Goal: Task Accomplishment & Management: Check status

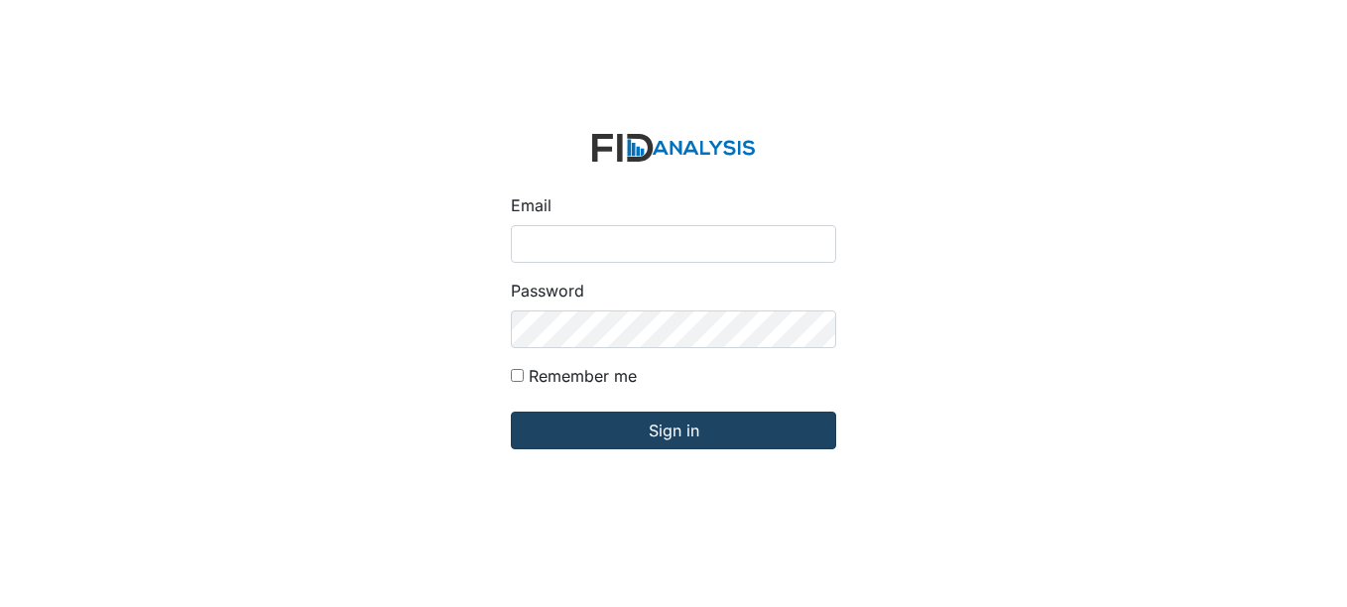
type input "[EMAIL_ADDRESS][DOMAIN_NAME]"
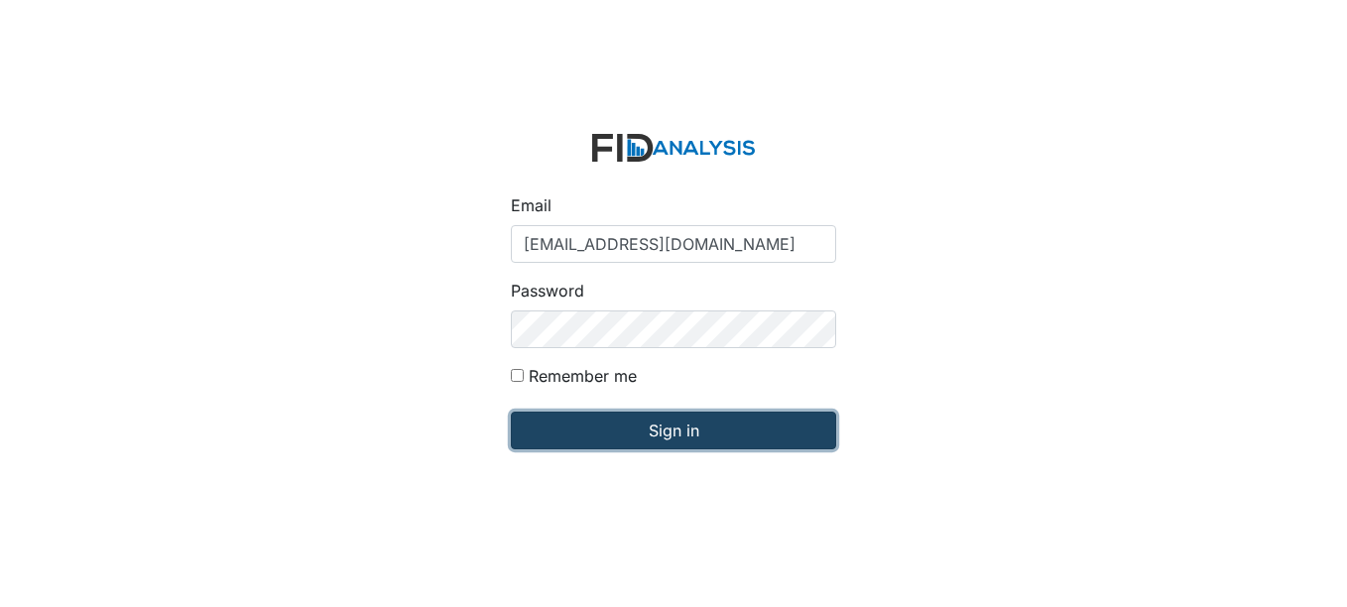
click at [599, 432] on input "Sign in" at bounding box center [673, 431] width 325 height 38
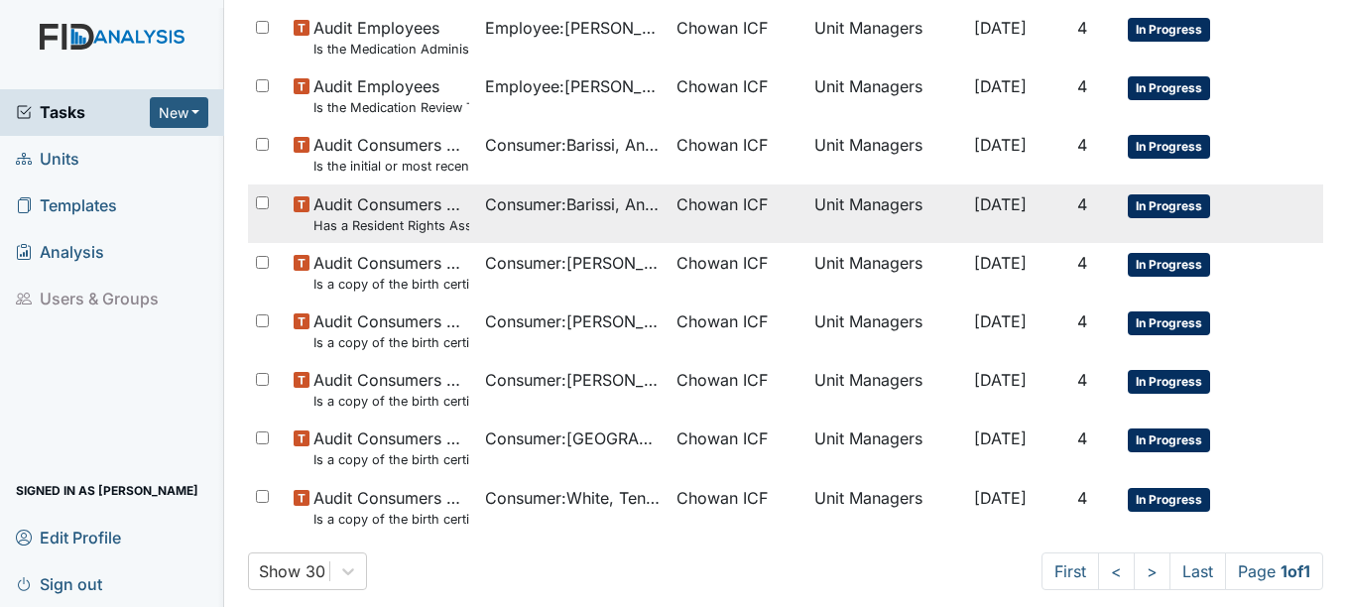
scroll to position [817, 0]
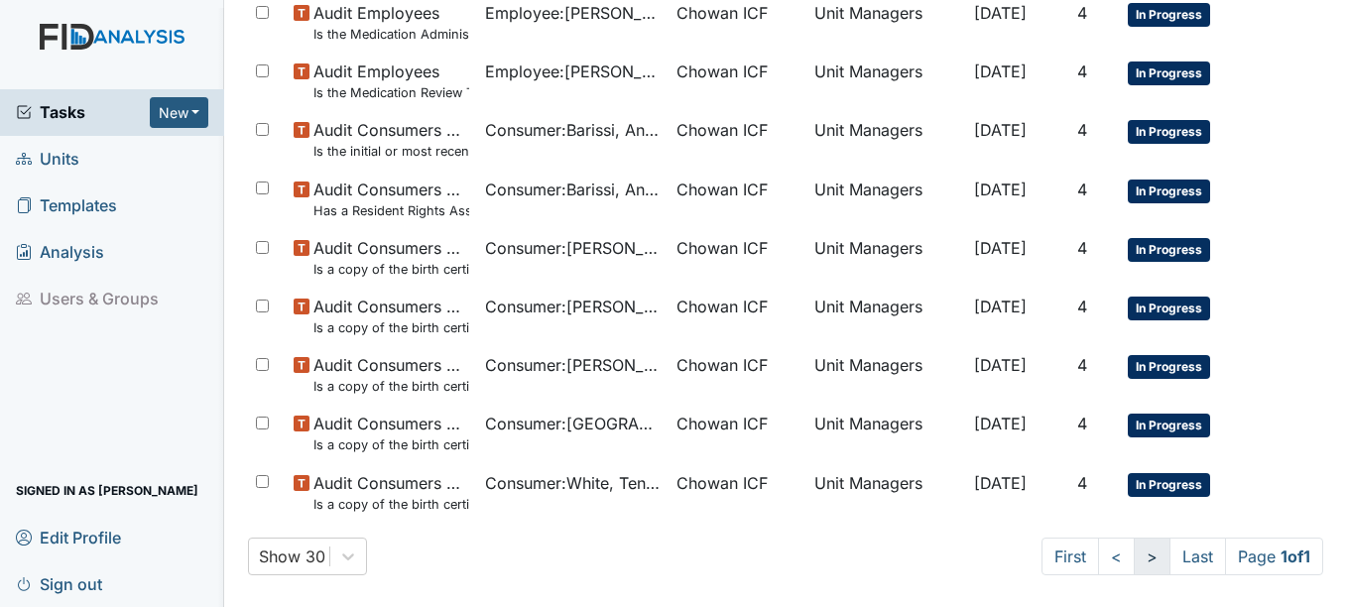
click at [1136, 565] on link ">" at bounding box center [1151, 556] width 37 height 38
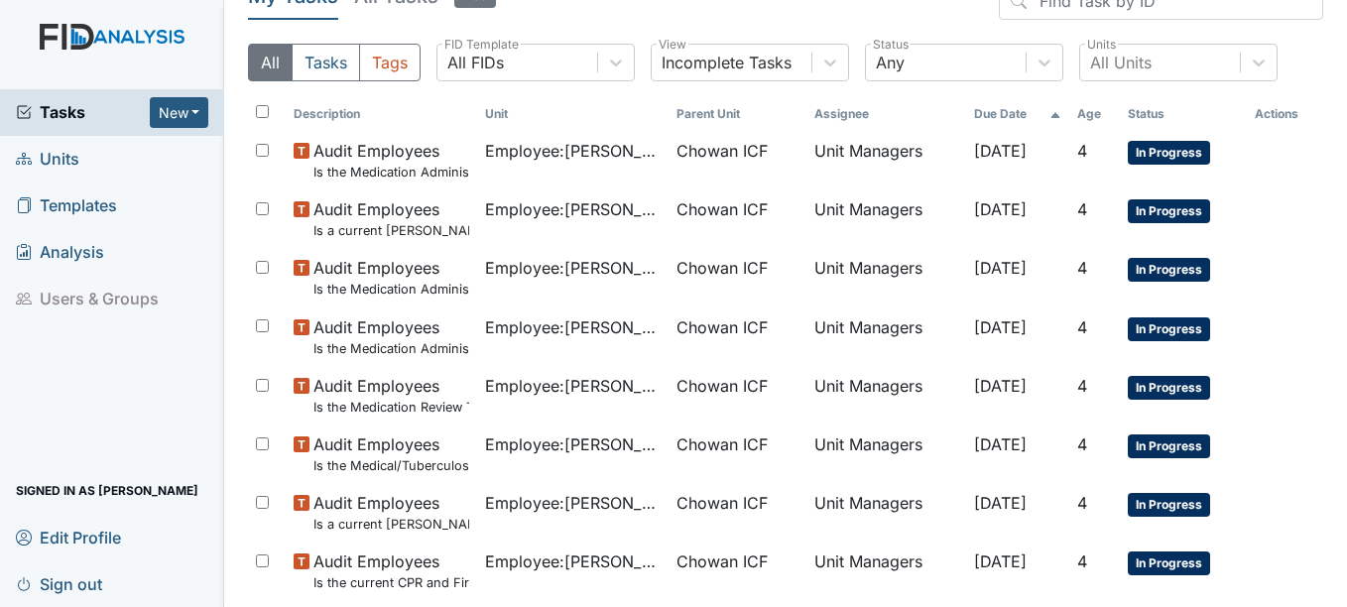
scroll to position [0, 0]
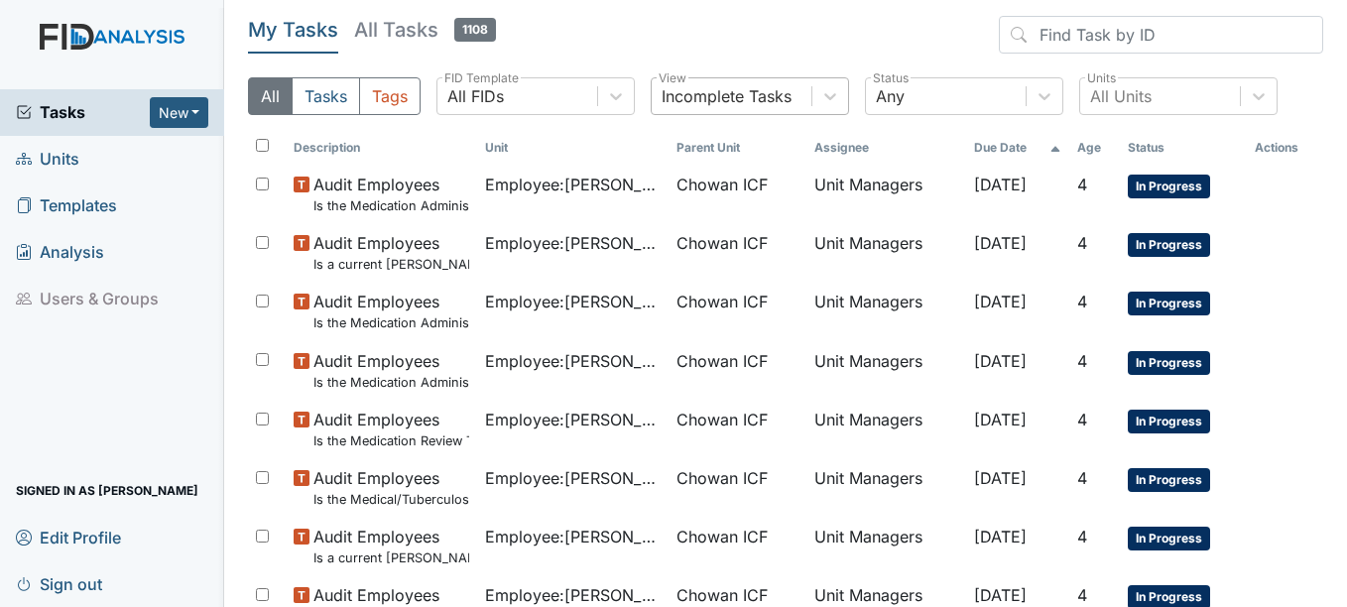
click at [740, 91] on div "Incomplete Tasks" at bounding box center [726, 96] width 130 height 24
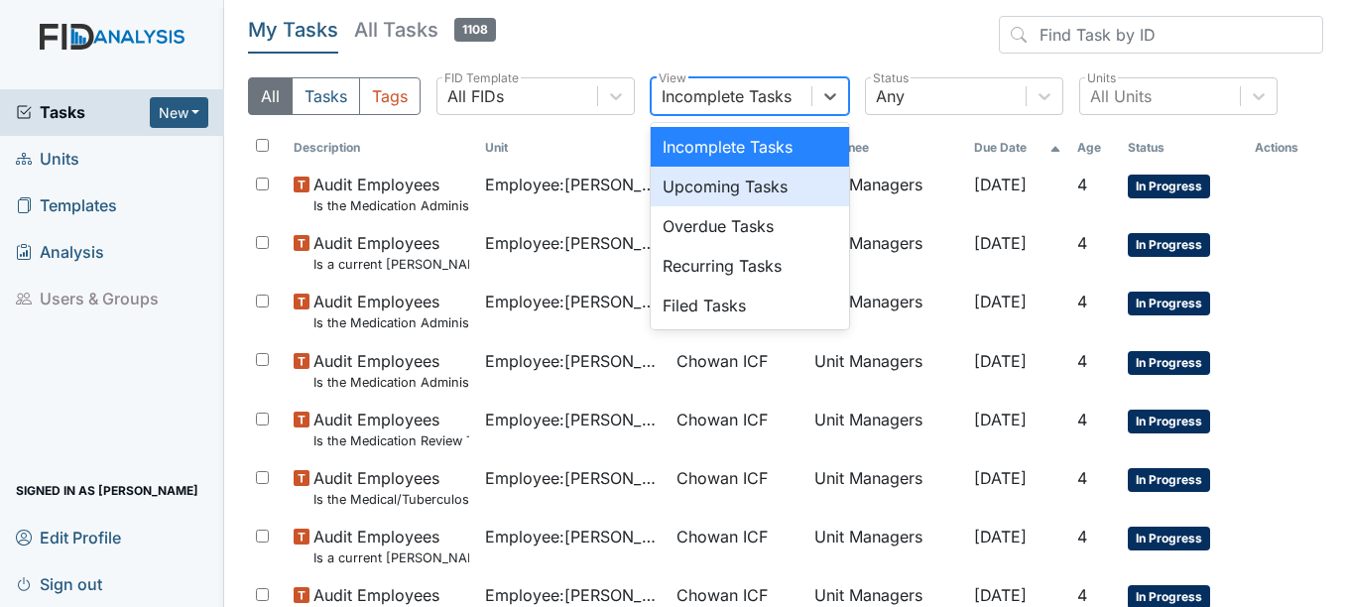
click at [744, 188] on div "Upcoming Tasks" at bounding box center [749, 187] width 198 height 40
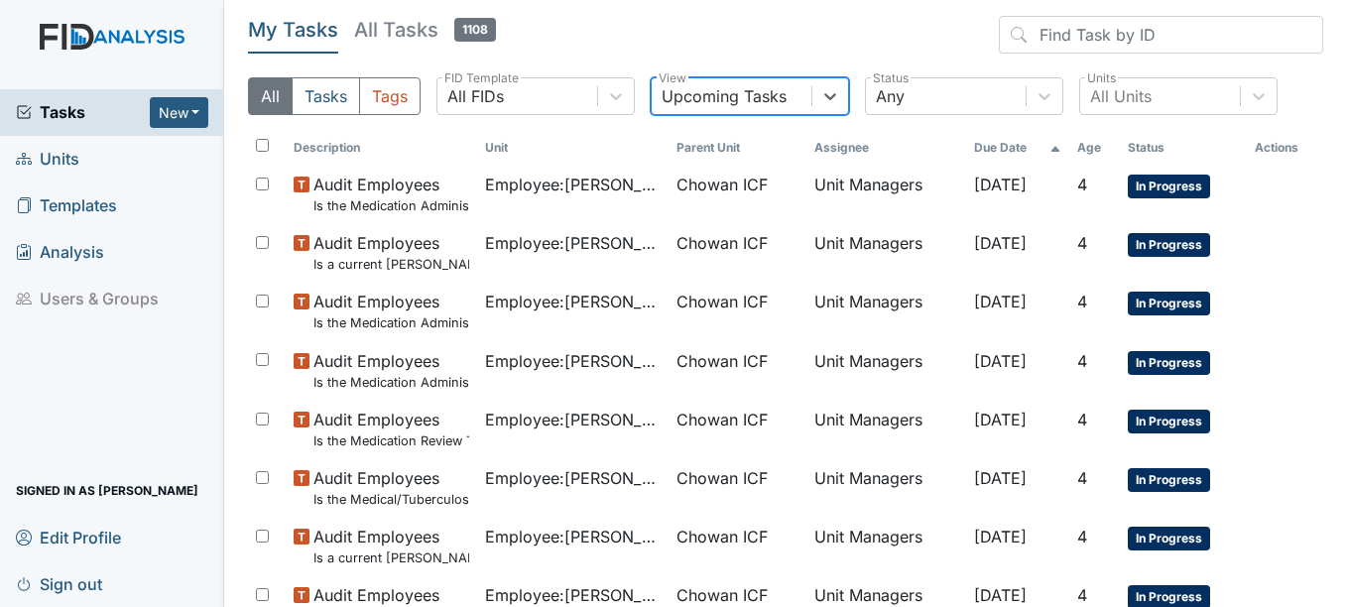
click at [755, 103] on div "Upcoming Tasks" at bounding box center [723, 96] width 125 height 24
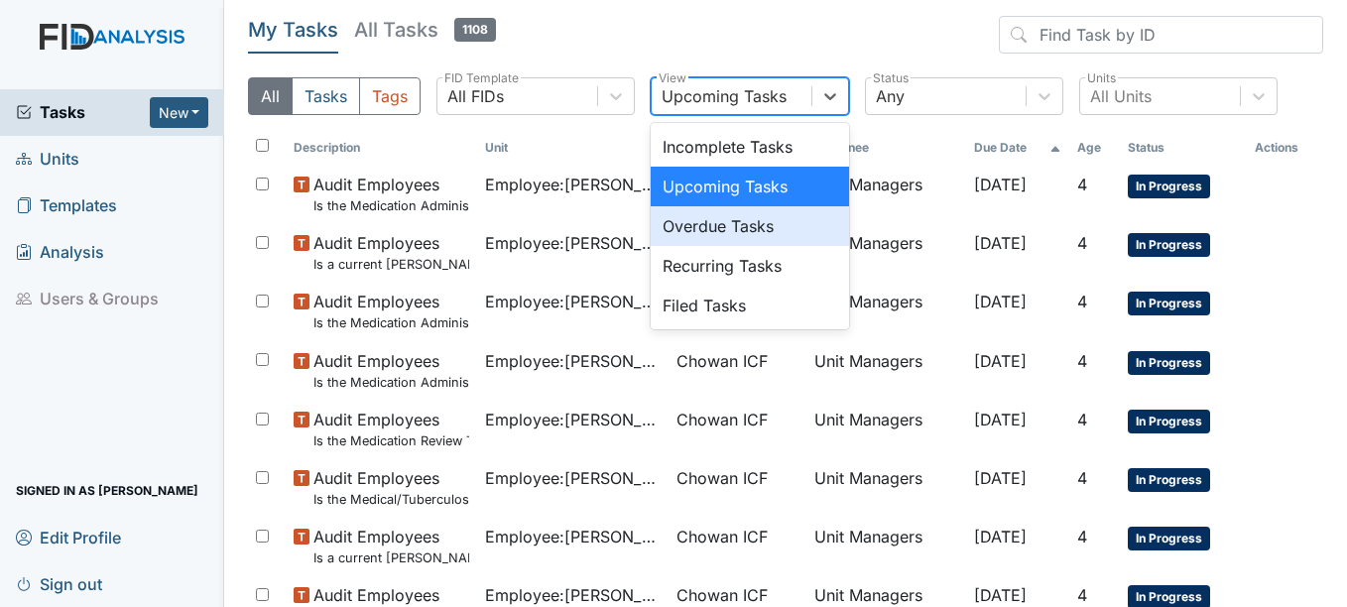
click at [762, 216] on div "Overdue Tasks" at bounding box center [749, 226] width 198 height 40
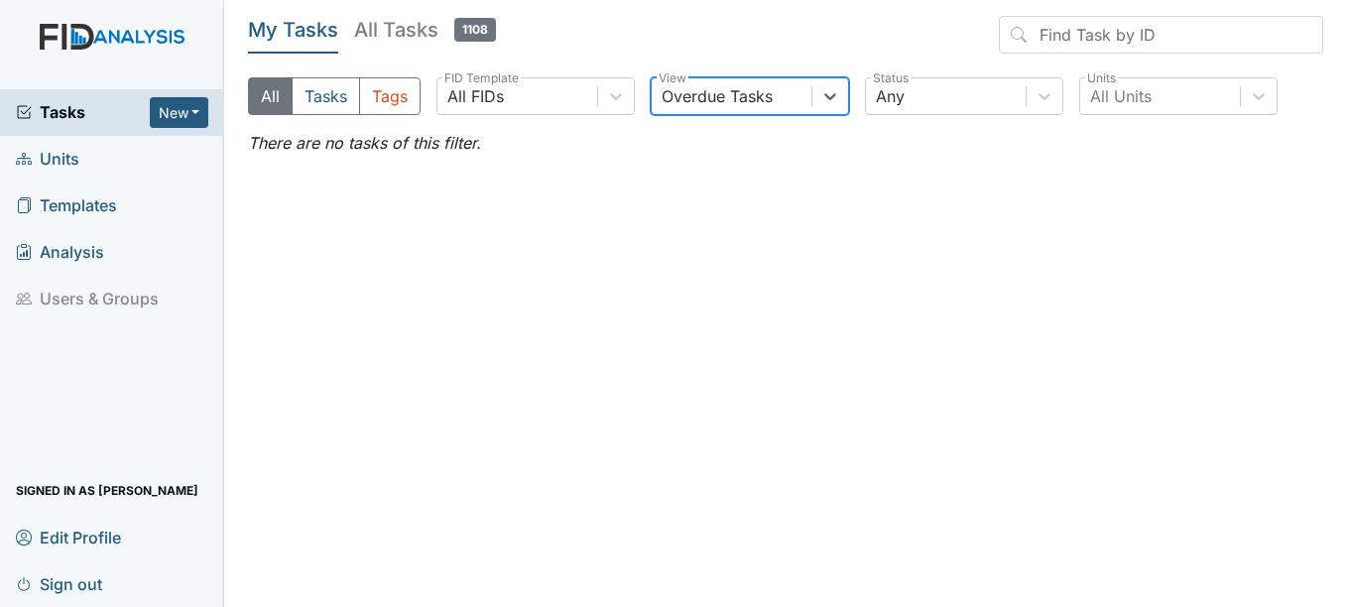
click at [772, 95] on div "Overdue Tasks" at bounding box center [716, 96] width 111 height 24
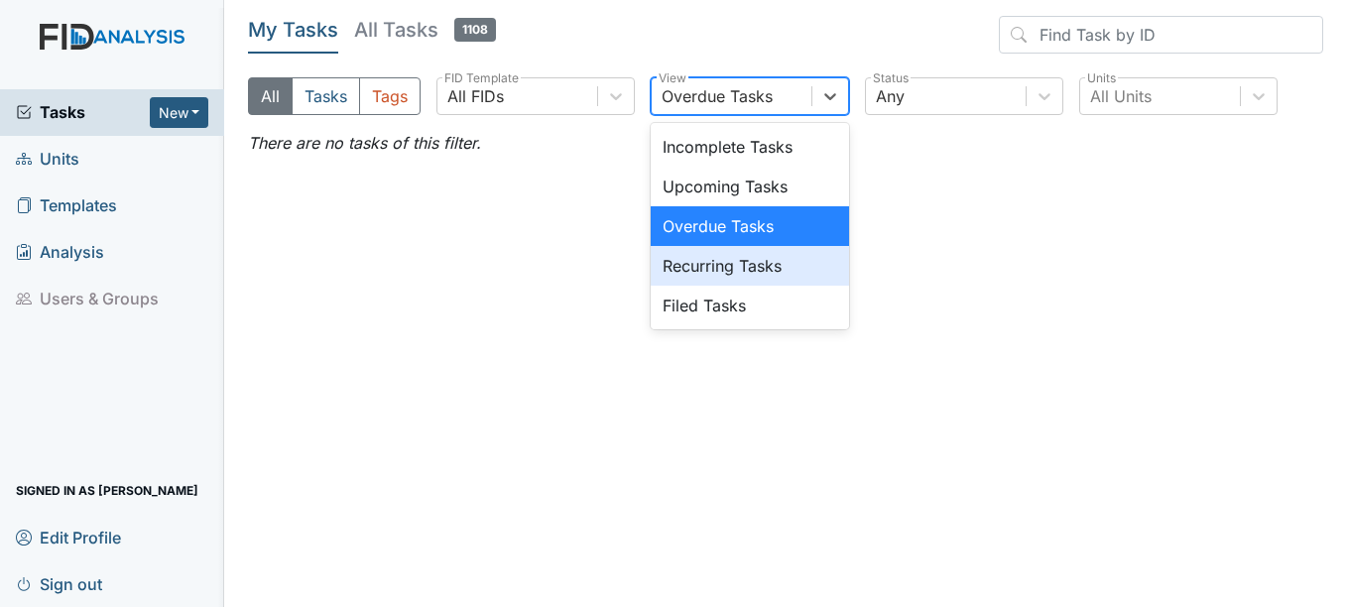
click at [797, 268] on div "Recurring Tasks" at bounding box center [749, 266] width 198 height 40
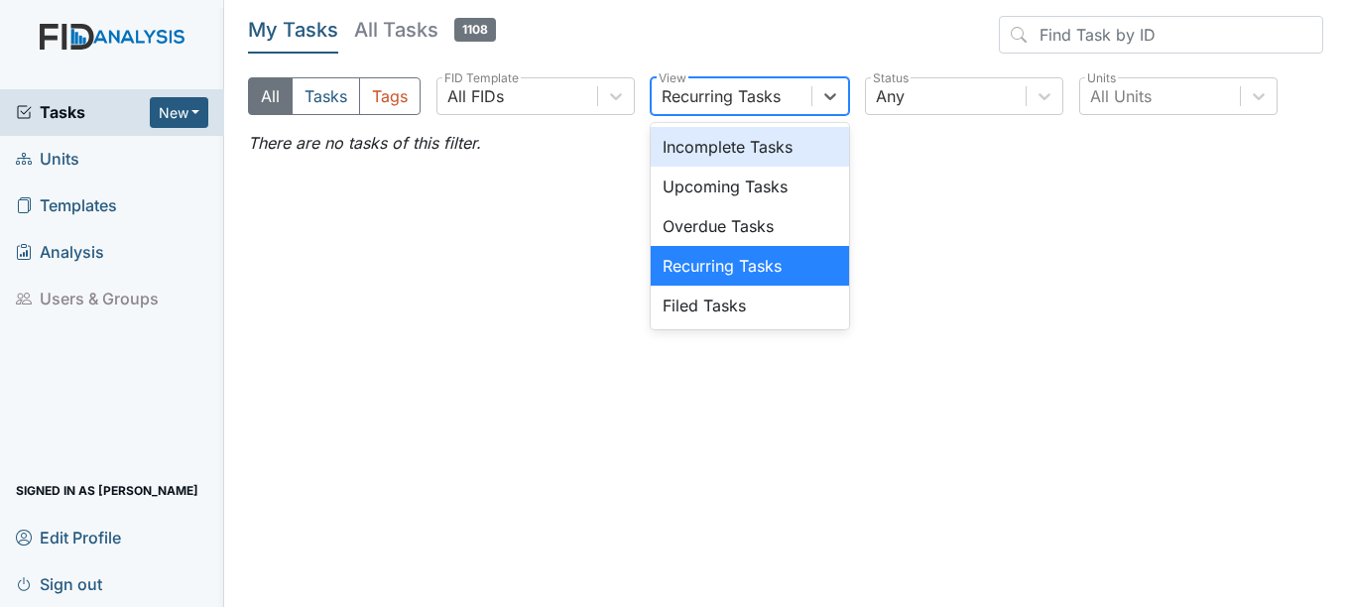
click at [778, 95] on div "Recurring Tasks" at bounding box center [720, 96] width 119 height 24
click at [779, 148] on div "Incomplete Tasks" at bounding box center [749, 147] width 198 height 40
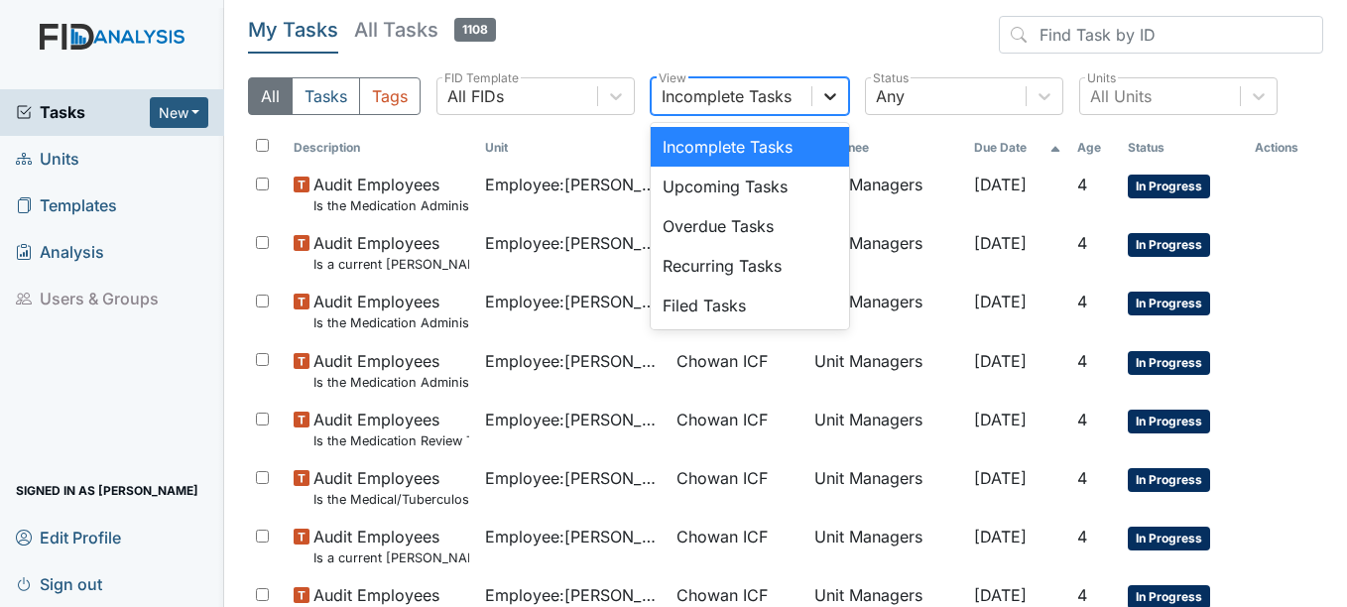
click at [832, 101] on icon at bounding box center [830, 96] width 20 height 20
click at [808, 169] on div "Upcoming Tasks" at bounding box center [749, 187] width 198 height 40
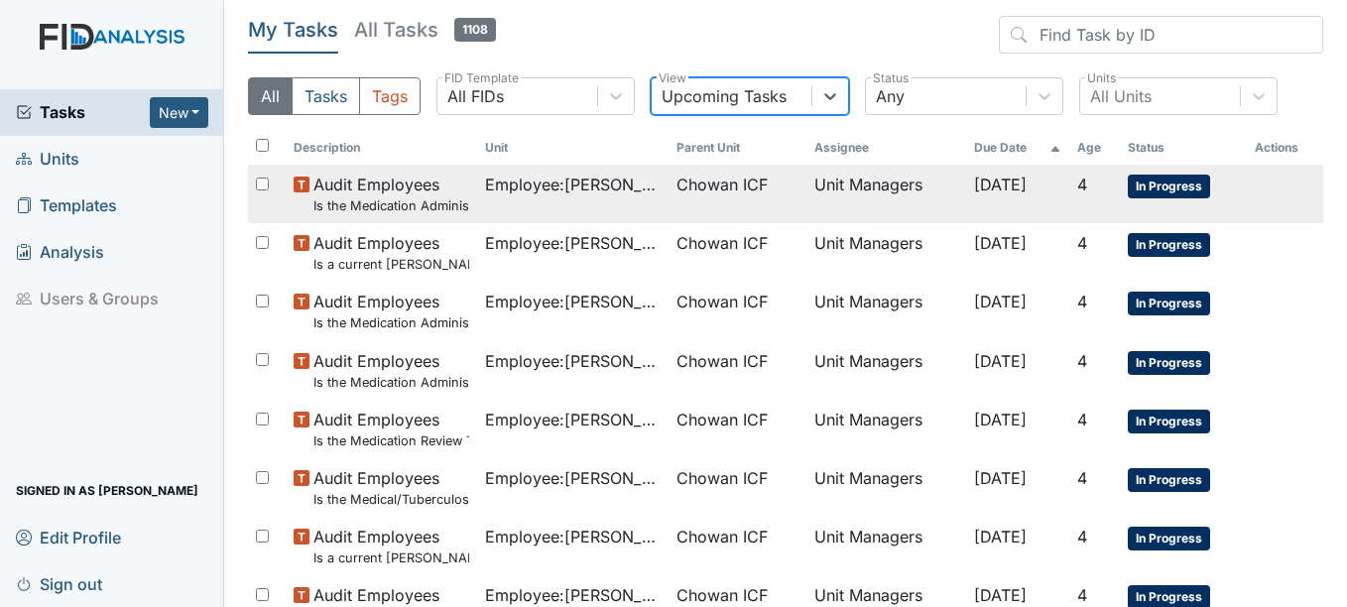
click at [1149, 180] on span "In Progress" at bounding box center [1168, 187] width 82 height 24
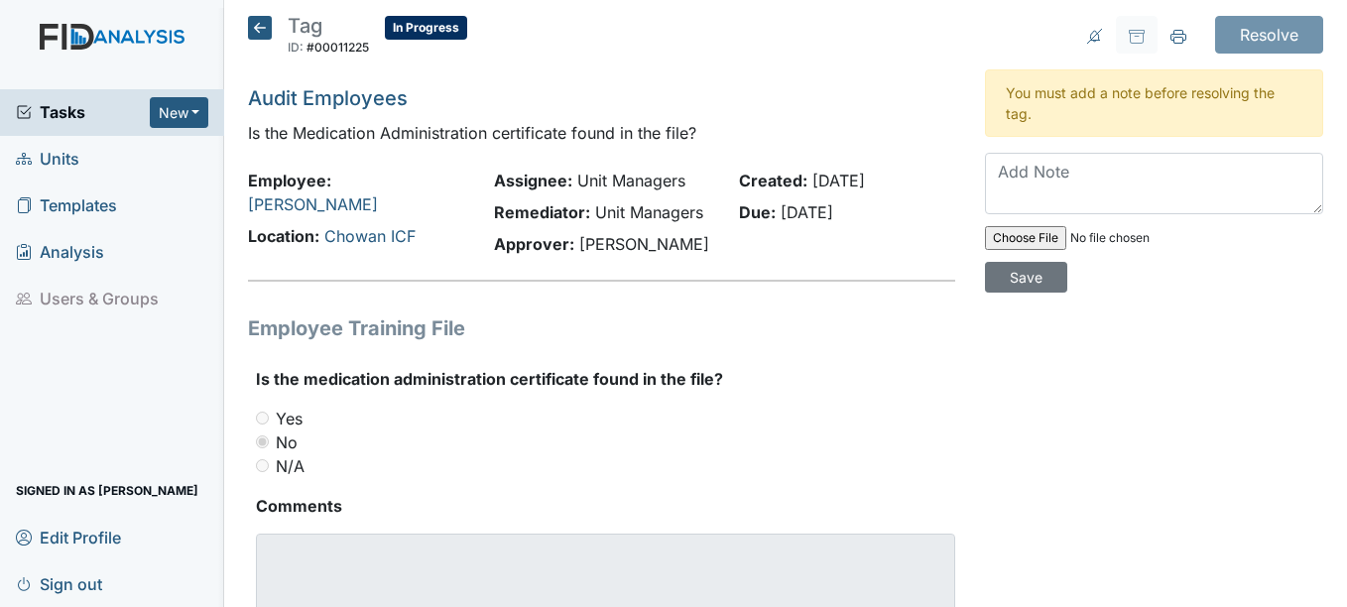
click at [257, 26] on icon at bounding box center [260, 28] width 24 height 24
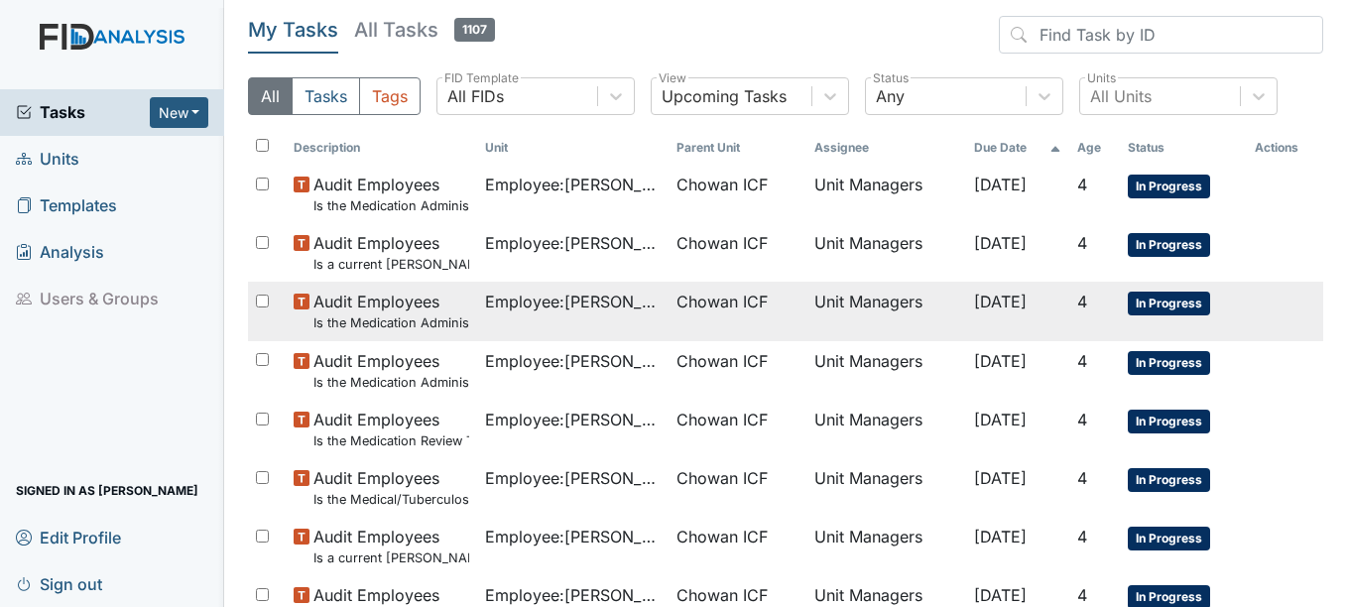
click at [565, 313] on span "Employee : Mack, Yasmine" at bounding box center [573, 302] width 176 height 24
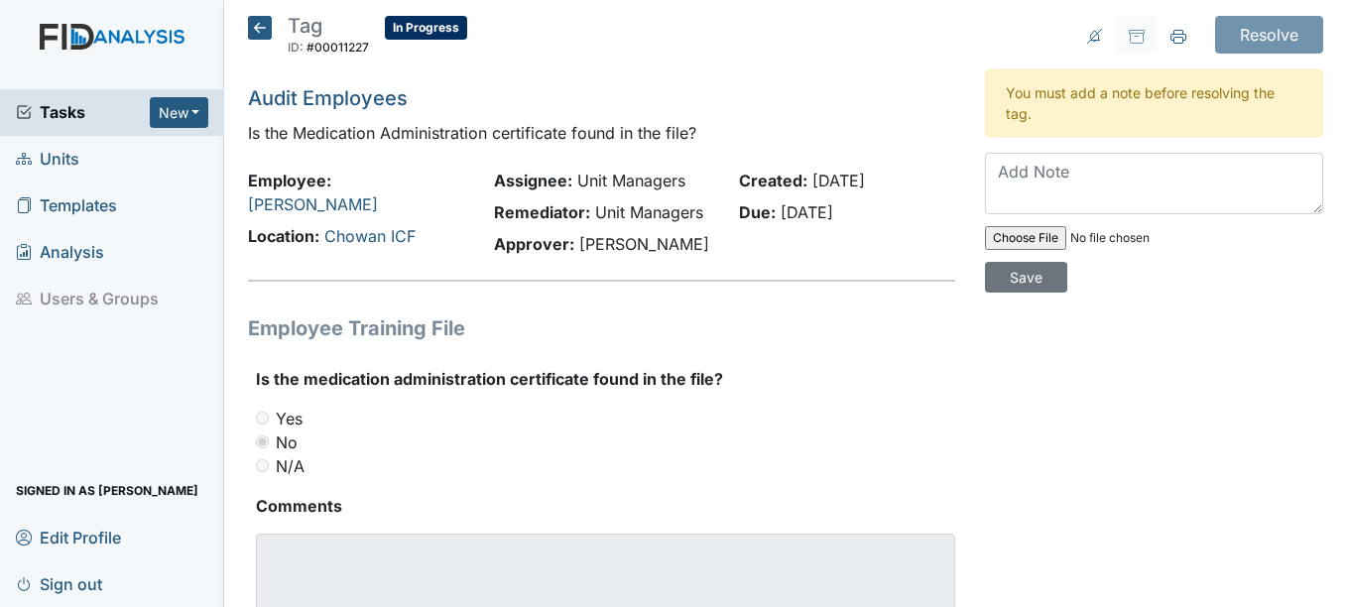
click at [258, 28] on icon at bounding box center [260, 28] width 24 height 24
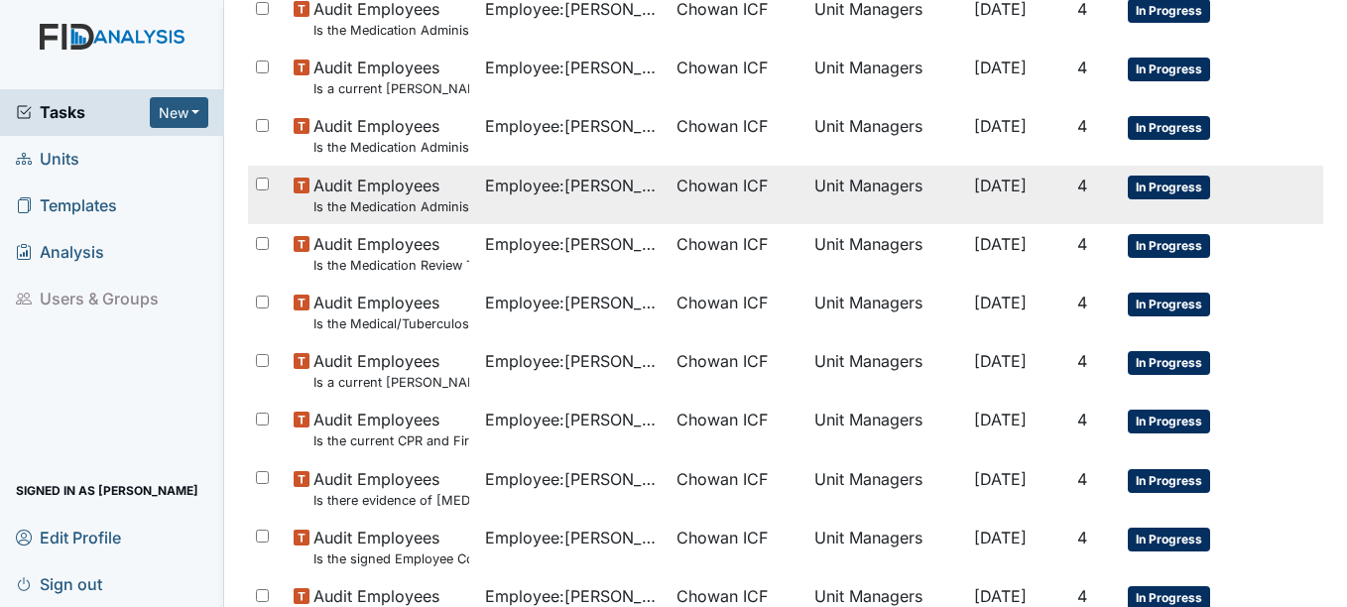
scroll to position [198, 0]
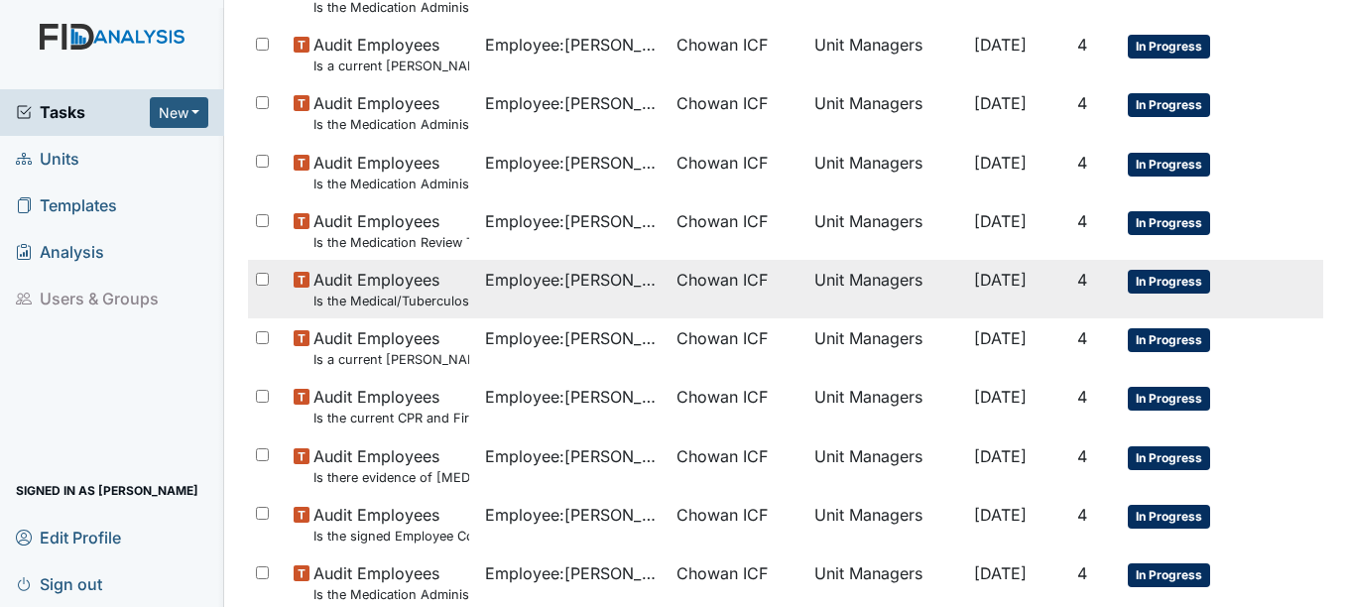
click at [1186, 273] on span "In Progress" at bounding box center [1168, 282] width 82 height 24
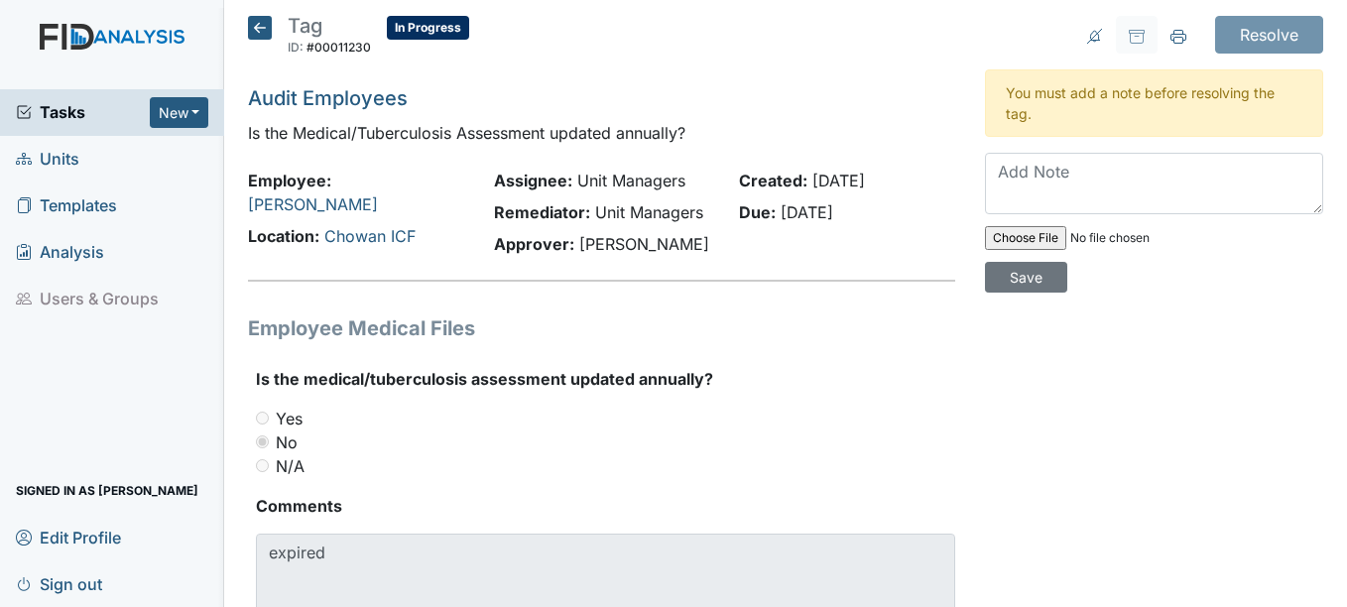
click at [260, 24] on icon at bounding box center [260, 28] width 24 height 24
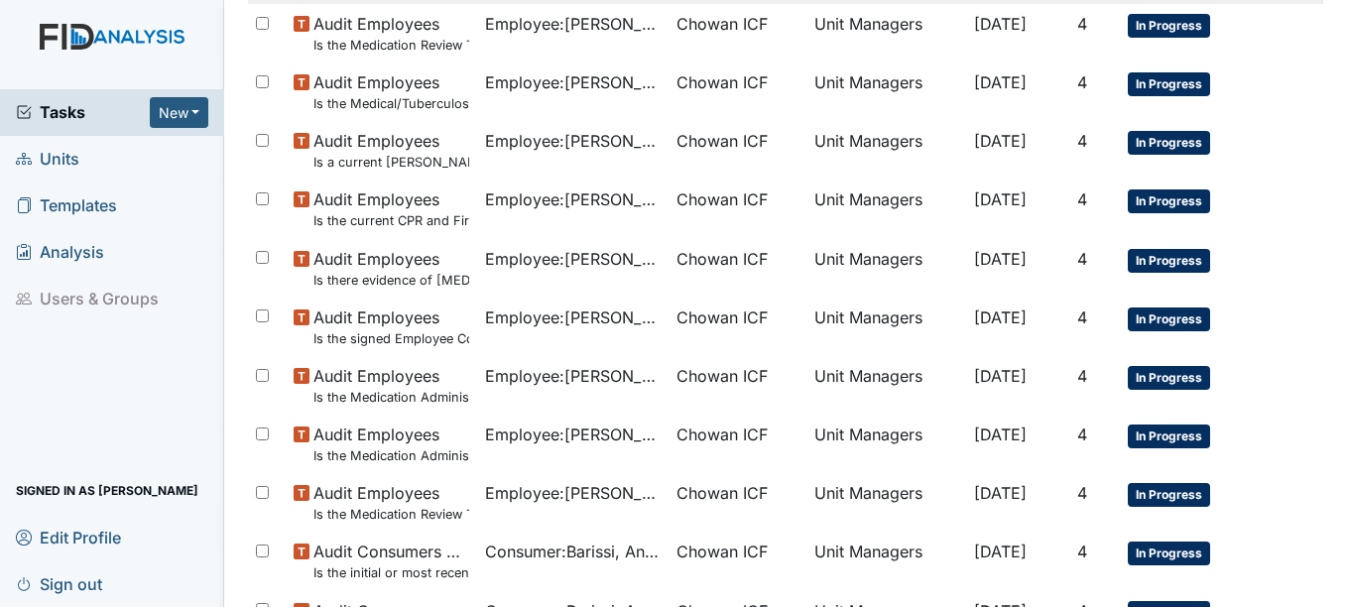
scroll to position [397, 0]
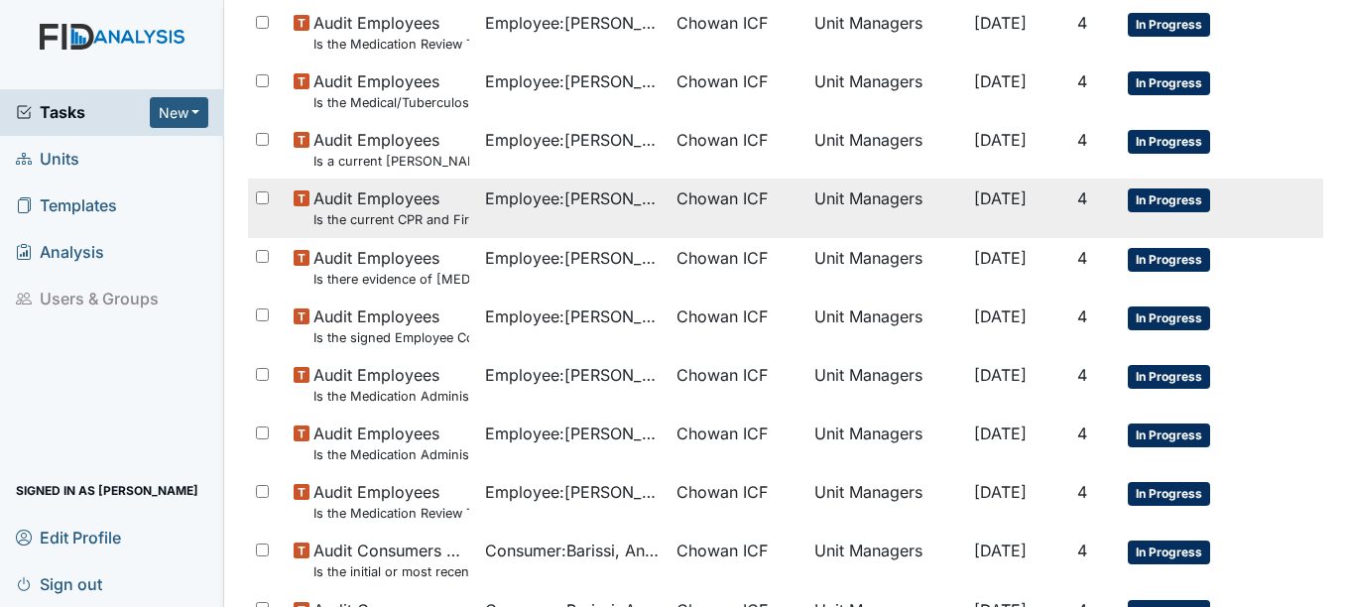
click at [1148, 188] on span "In Progress" at bounding box center [1168, 200] width 82 height 24
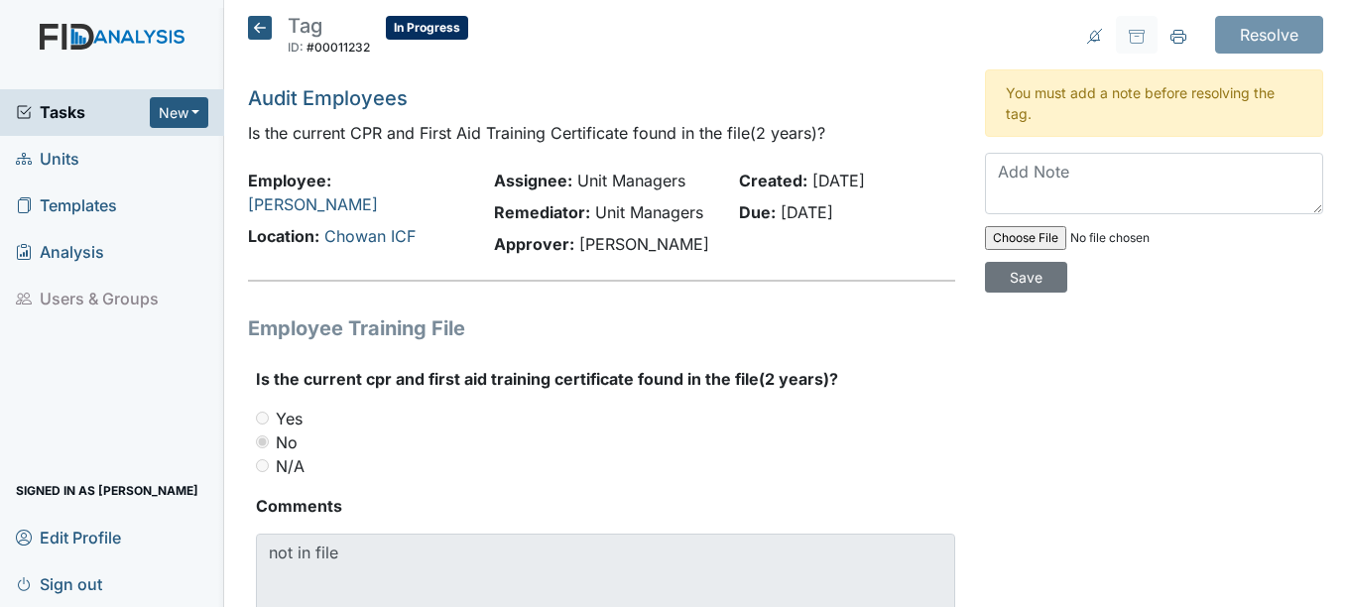
click at [254, 35] on icon at bounding box center [260, 28] width 24 height 24
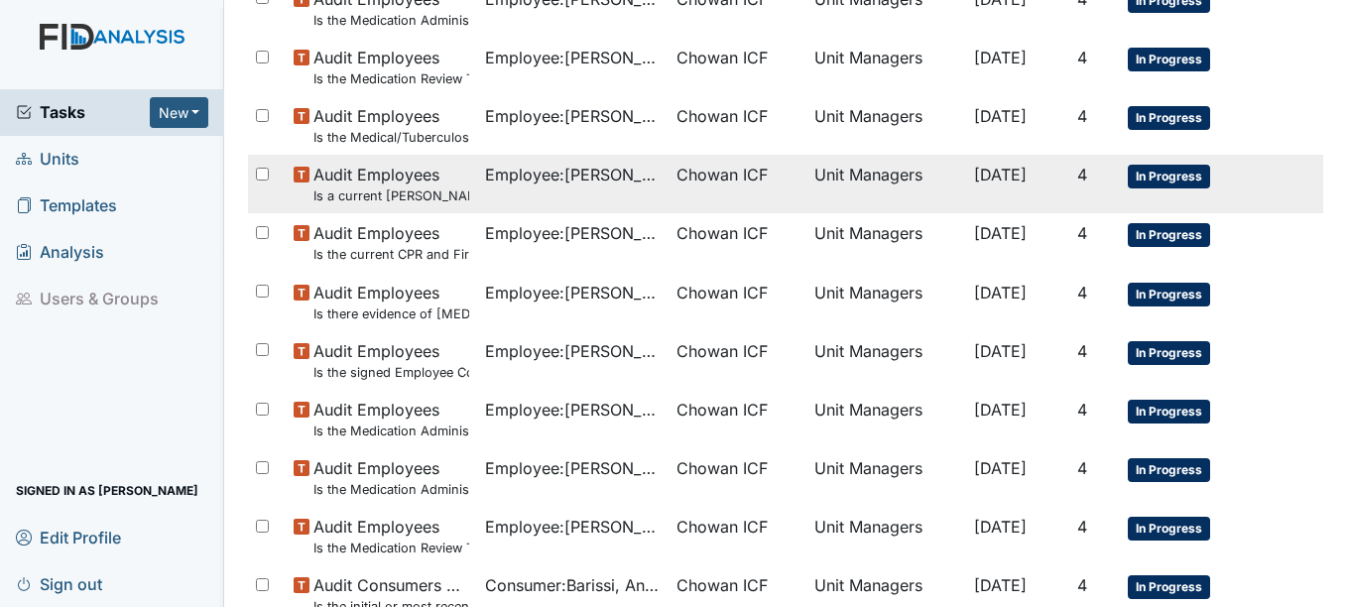
scroll to position [397, 0]
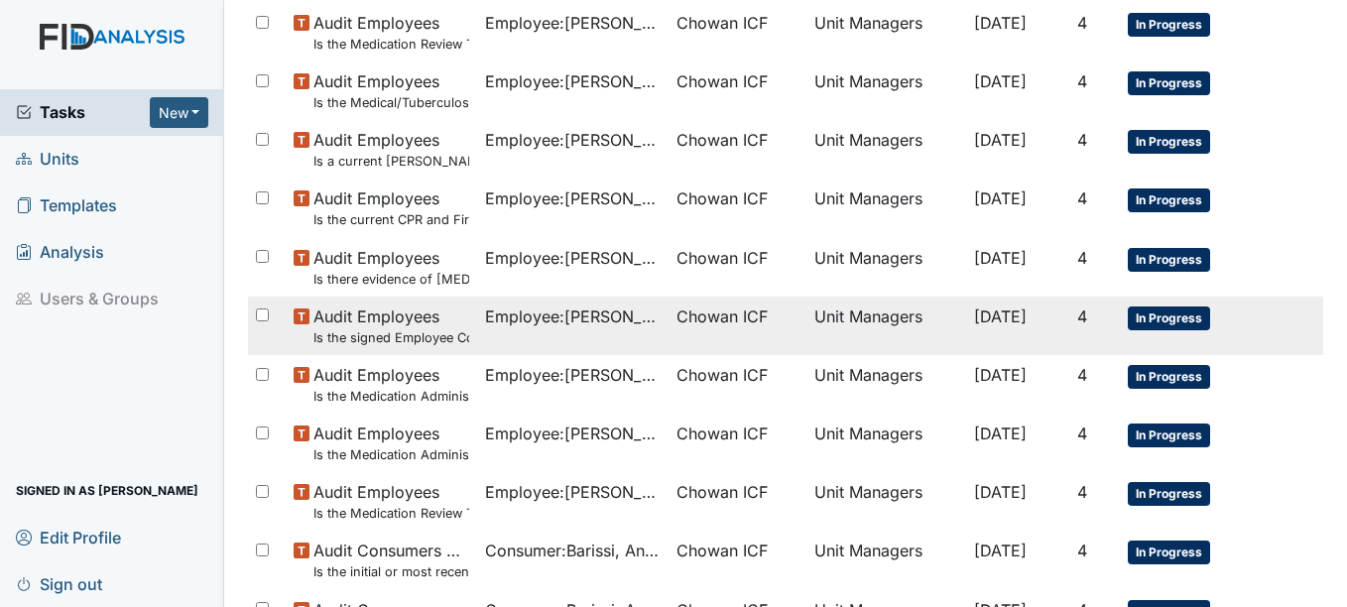
click at [1162, 315] on span "In Progress" at bounding box center [1168, 318] width 82 height 24
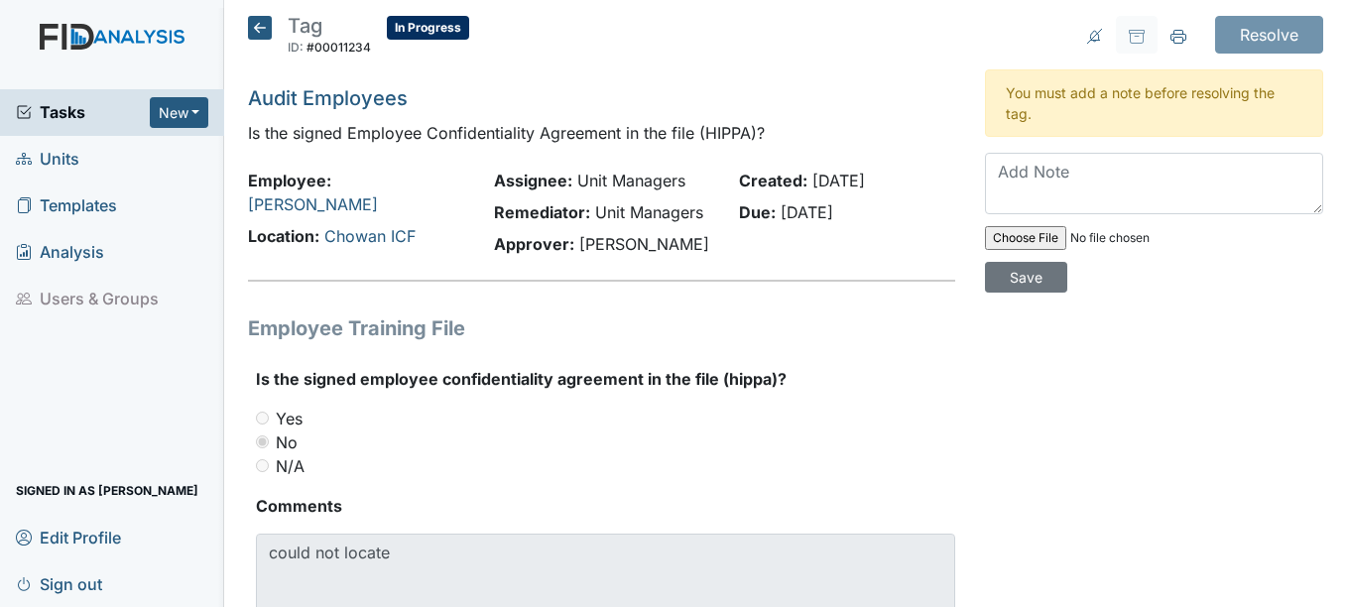
click at [267, 23] on icon at bounding box center [260, 28] width 24 height 24
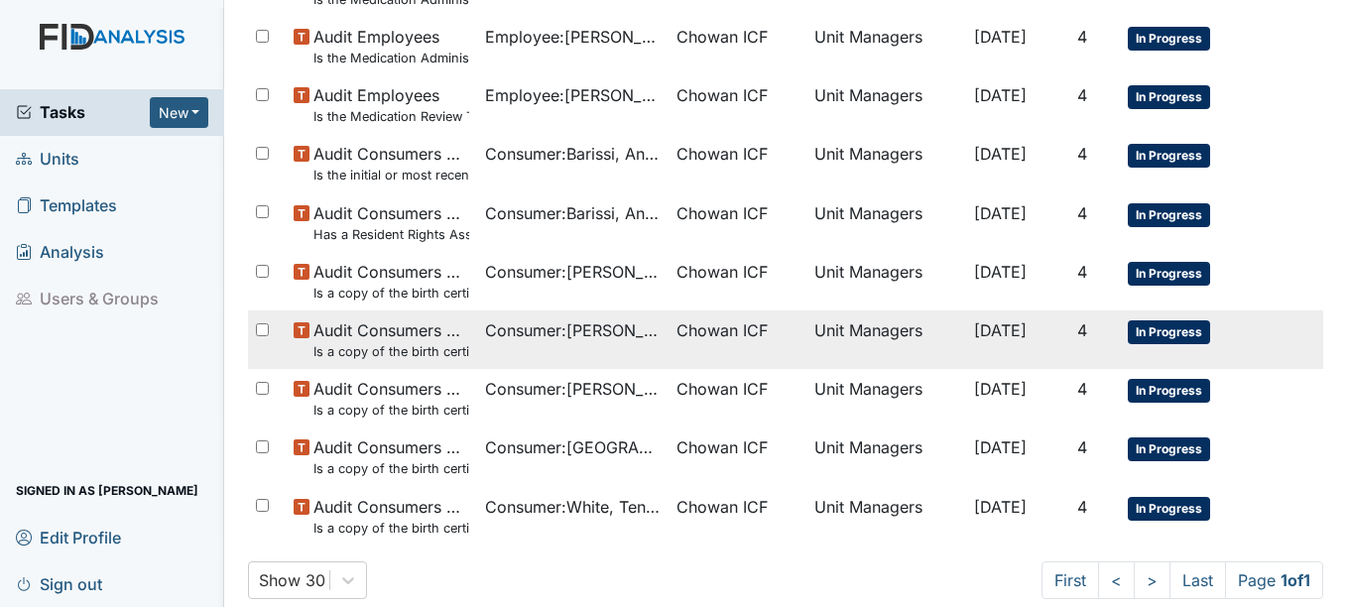
scroll to position [817, 0]
